Goal: Entertainment & Leisure: Browse casually

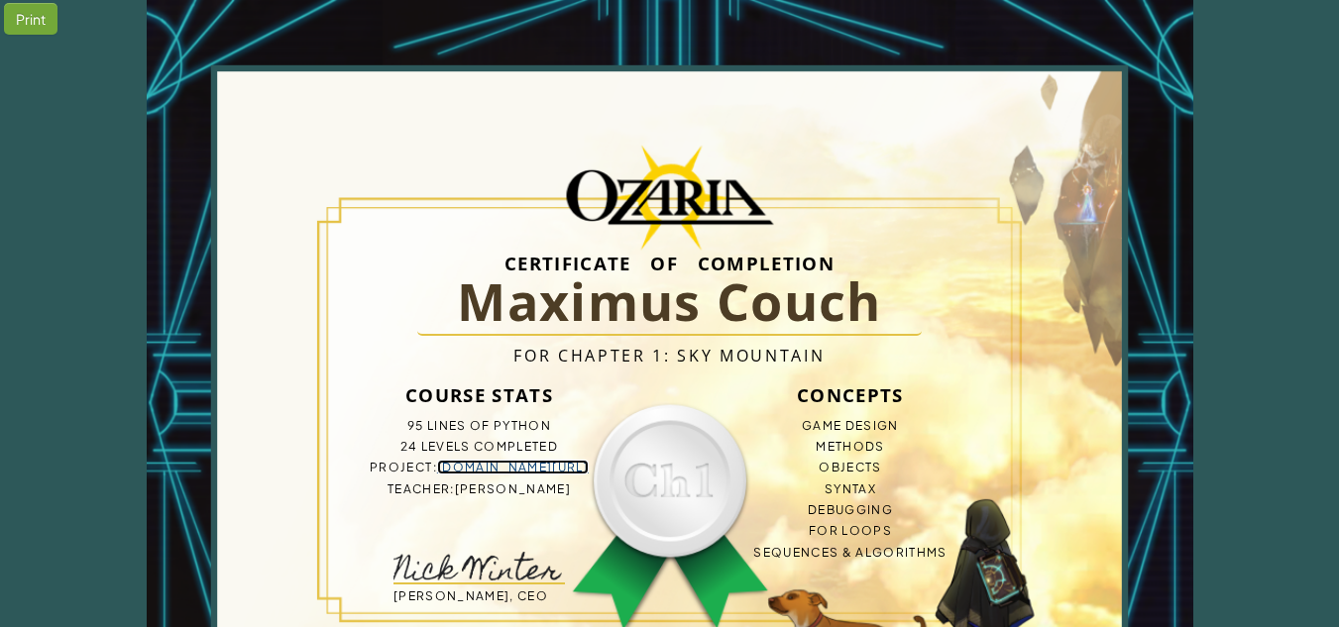
click at [524, 469] on link "bit.ly/46TCai0" at bounding box center [513, 467] width 152 height 15
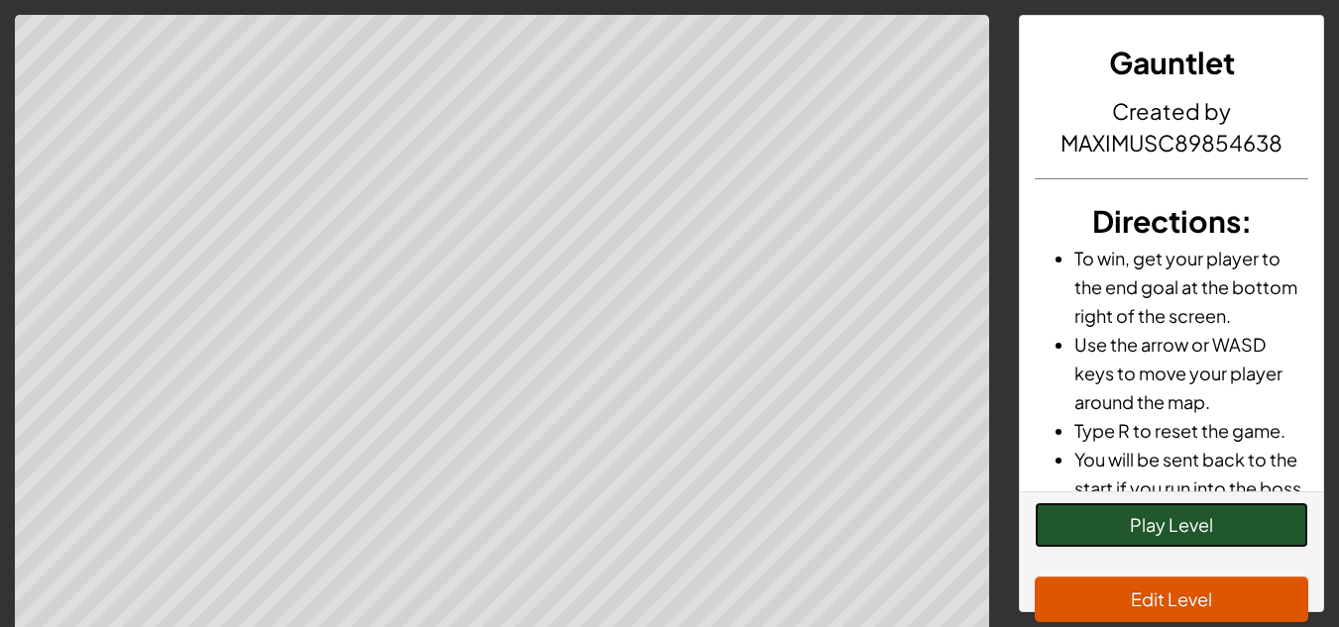
click at [1220, 531] on button "Play Level" at bounding box center [1172, 525] width 274 height 46
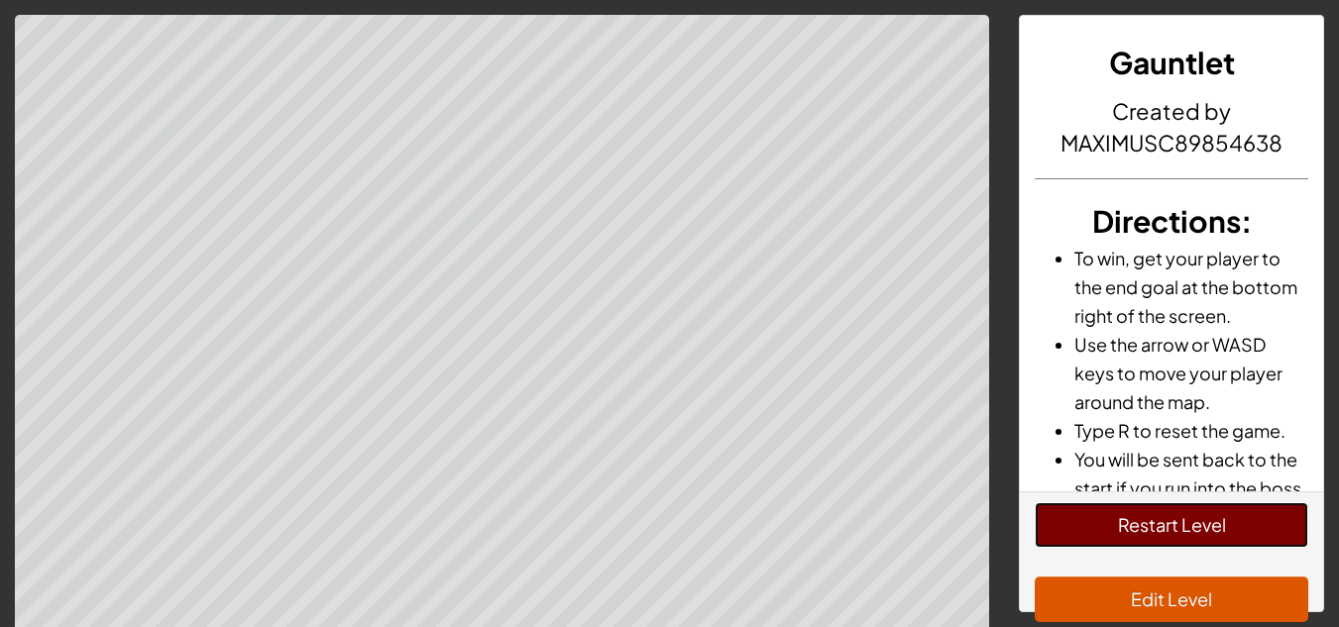
click at [1220, 531] on button "Restart Level" at bounding box center [1172, 525] width 274 height 46
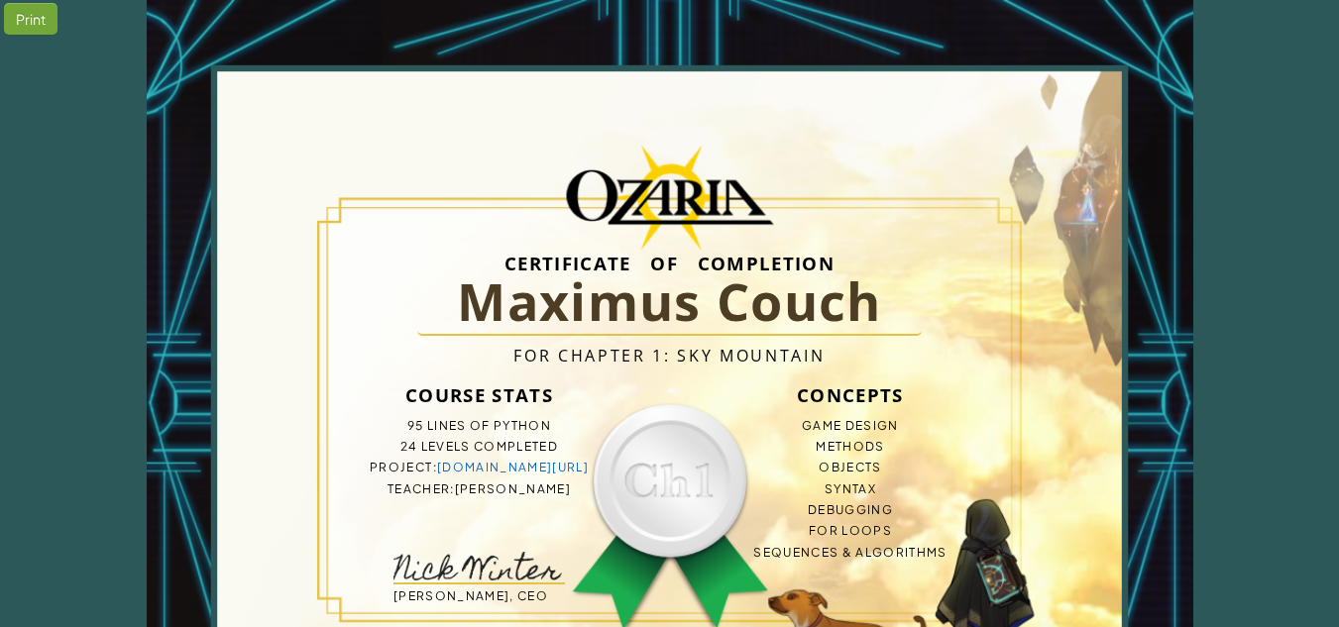
scroll to position [181, 0]
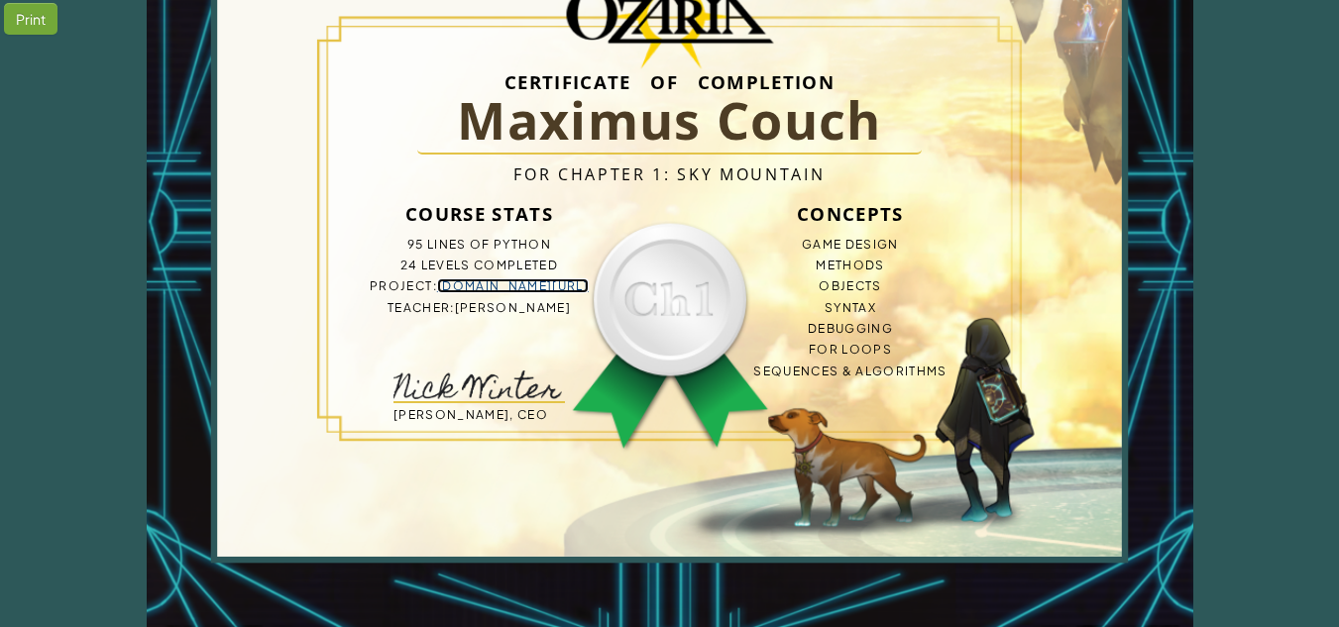
click at [503, 293] on link "[DOMAIN_NAME][URL]" at bounding box center [513, 286] width 152 height 15
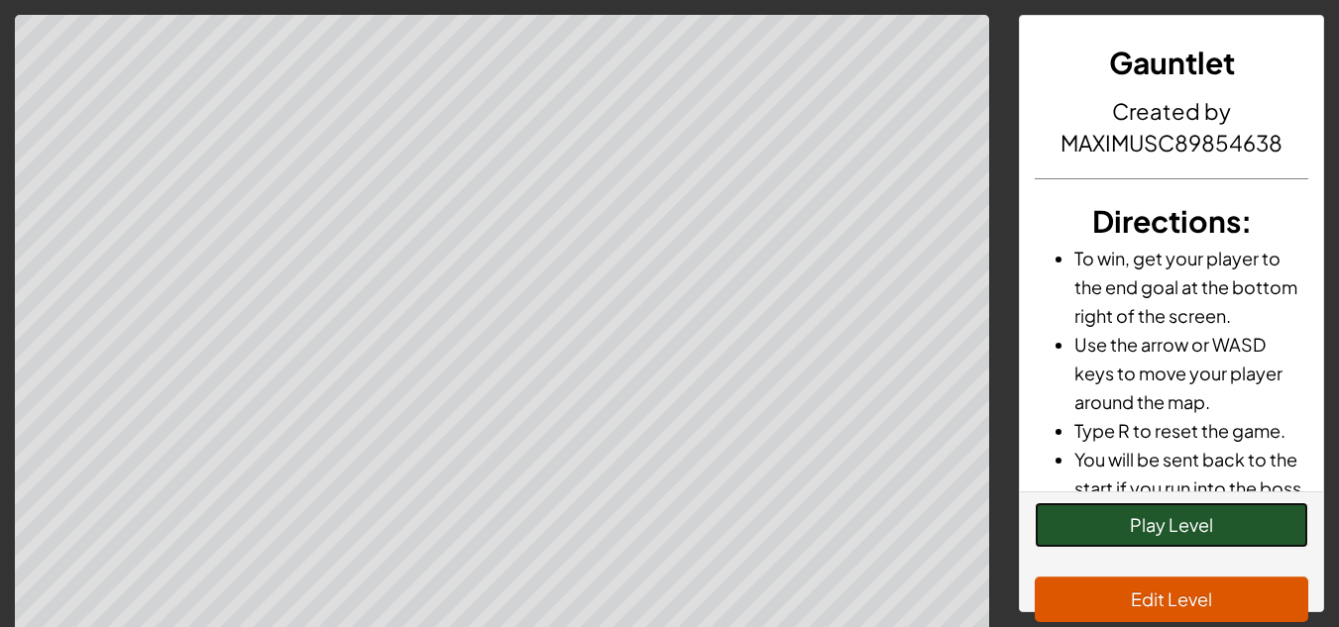
click at [1148, 517] on button "Play Level" at bounding box center [1172, 525] width 274 height 46
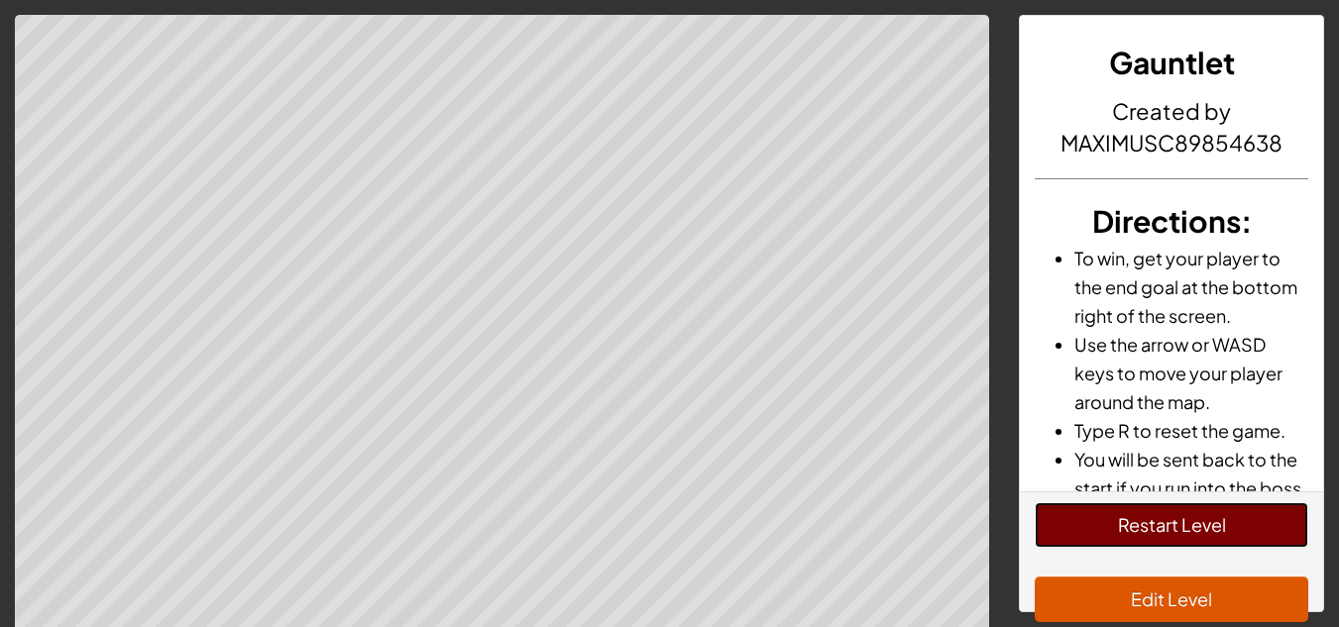
click at [1148, 517] on button "Restart Level" at bounding box center [1172, 525] width 274 height 46
click at [1148, 533] on button "Restart Level" at bounding box center [1172, 525] width 274 height 46
click at [1167, 533] on button "Restart Level" at bounding box center [1172, 525] width 274 height 46
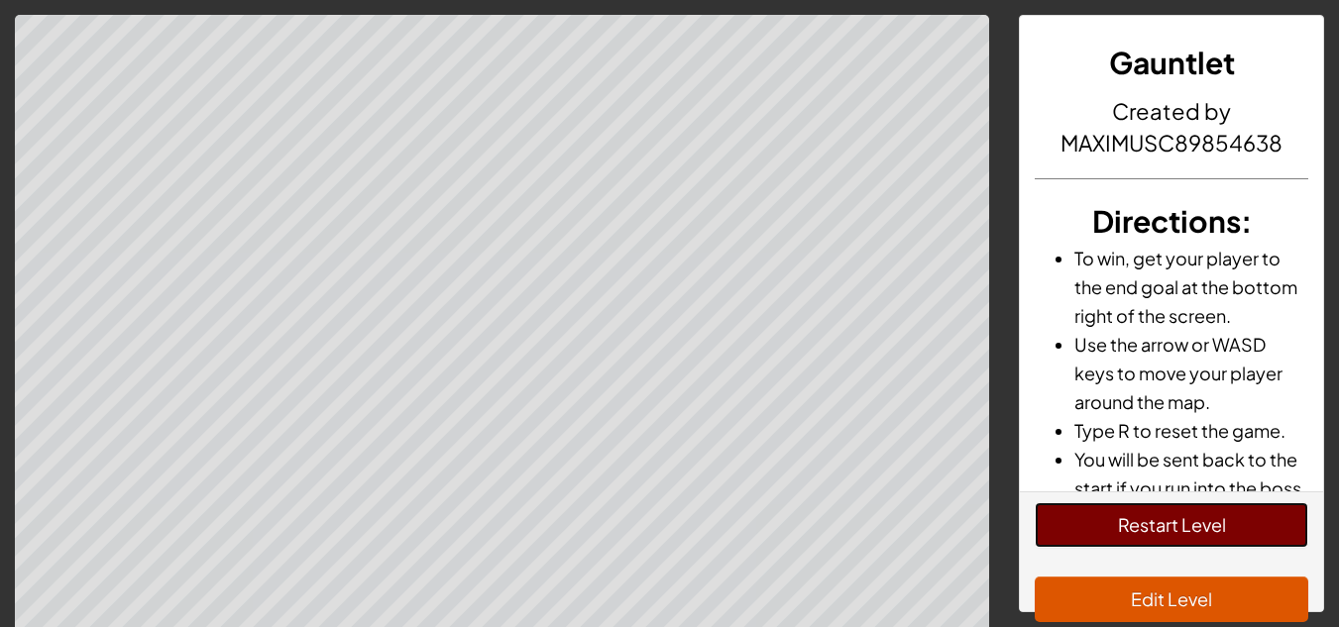
click at [1167, 533] on button "Restart Level" at bounding box center [1172, 525] width 274 height 46
click at [1138, 539] on button "Restart Level" at bounding box center [1172, 525] width 274 height 46
